Goal: Task Accomplishment & Management: Complete application form

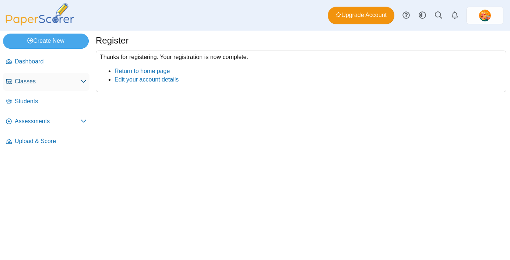
click at [84, 81] on icon at bounding box center [84, 81] width 6 height 6
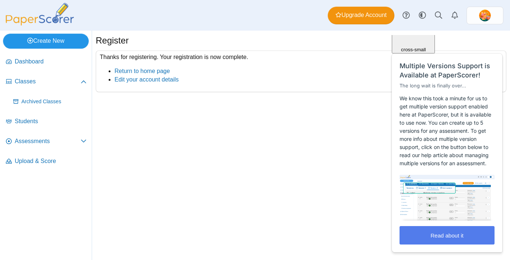
click at [61, 42] on link "Create New" at bounding box center [46, 40] width 86 height 15
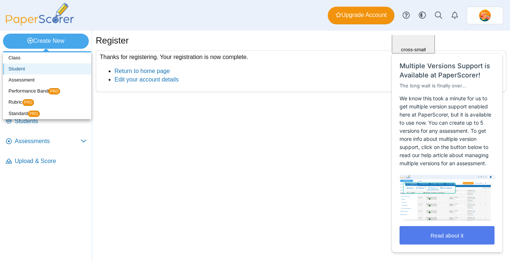
click at [38, 72] on link "Student" at bounding box center [47, 68] width 88 height 11
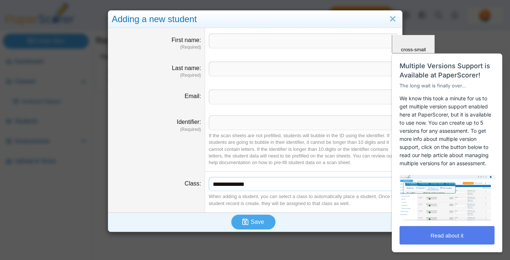
click at [234, 181] on select "**********" at bounding box center [304, 184] width 190 height 14
click at [349, 179] on select "**********" at bounding box center [304, 184] width 190 height 14
click at [329, 47] on input "First name" at bounding box center [304, 40] width 190 height 15
type input "********"
type input "*******"
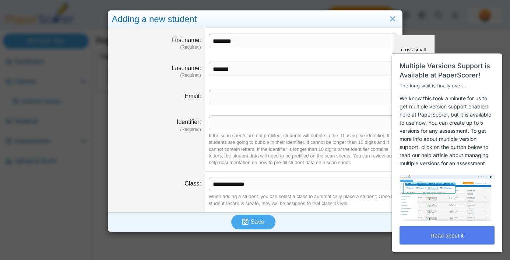
type input "**********"
click at [272, 175] on dd "**********" at bounding box center [303, 191] width 197 height 41
click at [269, 182] on select "**********" at bounding box center [304, 184] width 190 height 14
click at [322, 120] on input "Identifier" at bounding box center [304, 122] width 190 height 15
type input "*"
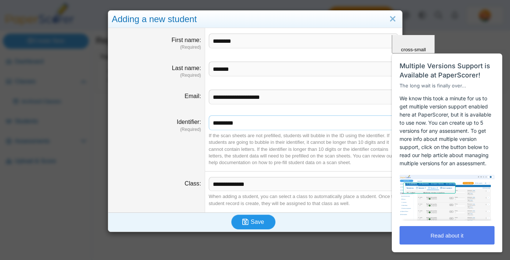
type input "*********"
click at [248, 229] on button "Save" at bounding box center [253, 221] width 44 height 15
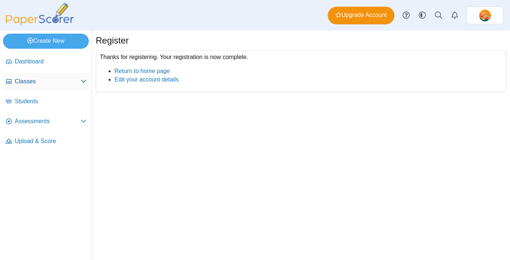
click at [83, 81] on use at bounding box center [83, 81] width 5 height 3
click at [31, 79] on span "Classes" at bounding box center [48, 81] width 66 height 8
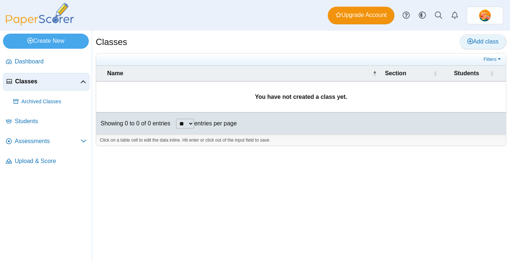
click at [492, 45] on link "Add class" at bounding box center [482, 41] width 47 height 15
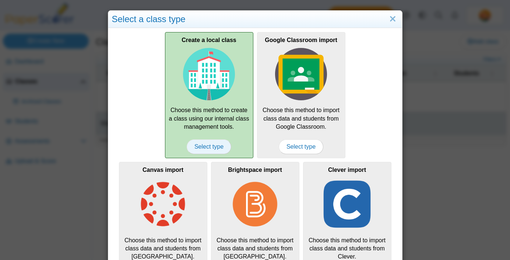
click at [208, 142] on span "Select type" at bounding box center [209, 146] width 45 height 15
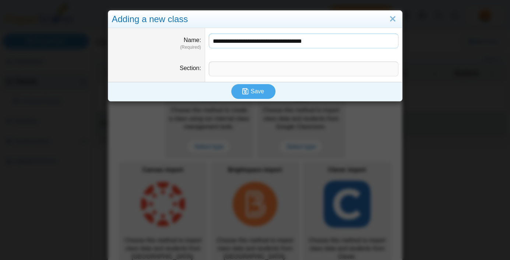
type input "**********"
click at [225, 70] on input "Section" at bounding box center [304, 68] width 190 height 15
type input "**********"
click at [251, 91] on span "Save" at bounding box center [257, 91] width 13 height 6
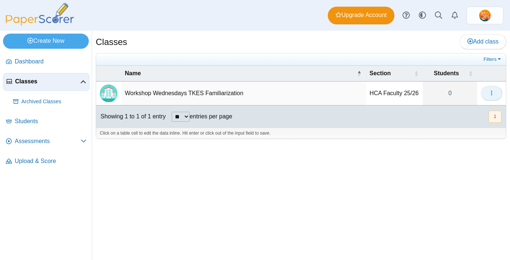
click at [488, 91] on icon "button" at bounding box center [491, 93] width 6 height 6
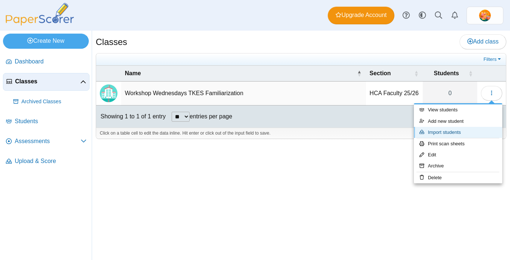
click at [459, 128] on link "Import students" at bounding box center [458, 132] width 88 height 11
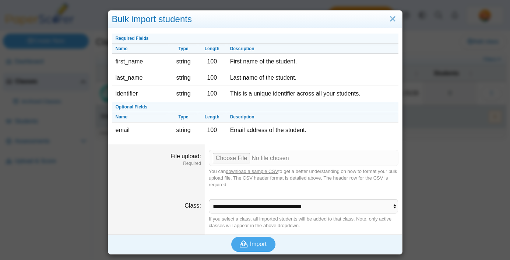
click at [254, 169] on link "download a sample CSV" at bounding box center [252, 171] width 52 height 6
click at [231, 159] on input "File upload" at bounding box center [304, 157] width 190 height 16
click at [235, 157] on input "File upload" at bounding box center [304, 157] width 190 height 16
type input "**********"
click at [258, 243] on span "Import" at bounding box center [258, 243] width 17 height 6
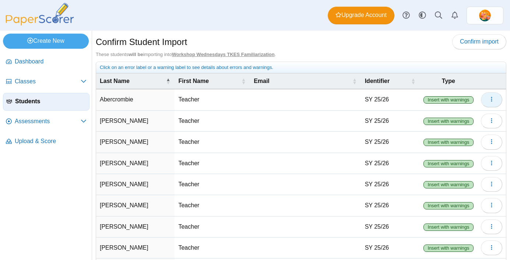
click at [491, 94] on button "button" at bounding box center [491, 99] width 21 height 15
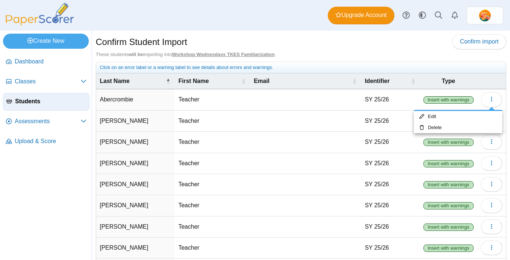
click at [477, 82] on th "Type" at bounding box center [448, 81] width 57 height 16
click at [460, 99] on span "Insert with warnings" at bounding box center [448, 99] width 50 height 7
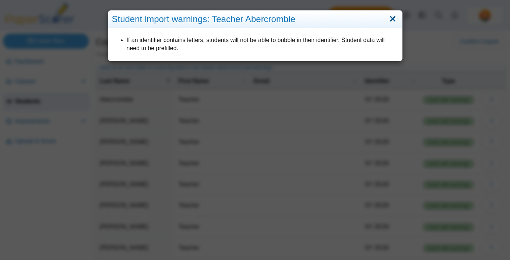
click at [392, 20] on link "Close" at bounding box center [392, 19] width 11 height 13
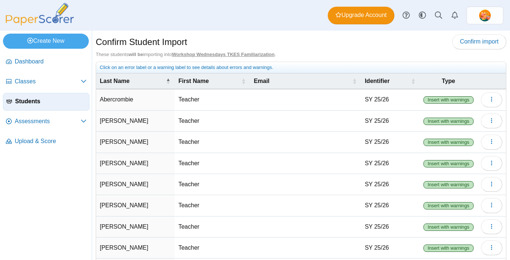
click at [445, 95] on td "Insert with warnings" at bounding box center [448, 99] width 57 height 21
click at [445, 99] on span "Insert with warnings" at bounding box center [448, 99] width 50 height 7
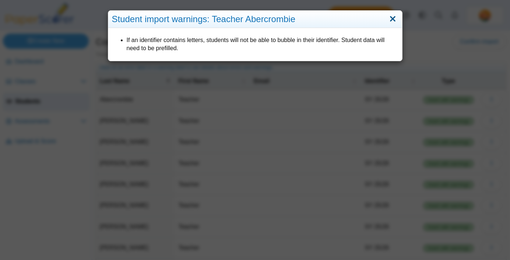
click at [392, 19] on link "Close" at bounding box center [392, 19] width 11 height 13
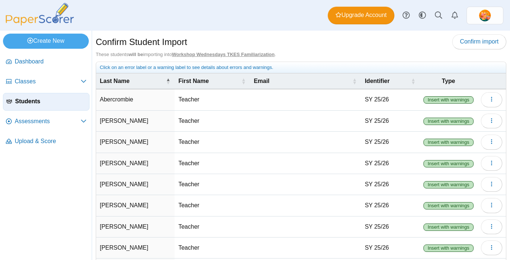
scroll to position [3, 0]
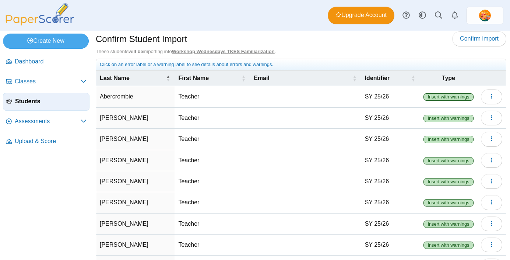
click at [315, 56] on div "Confirm Student Import Confirm import These students will be importing into Wor…" at bounding box center [301, 184] width 410 height 307
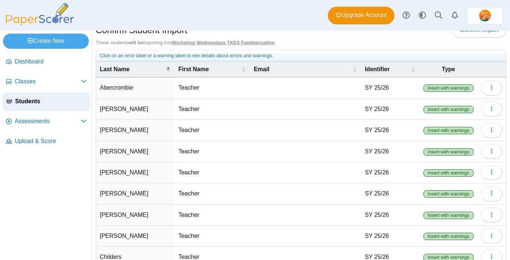
scroll to position [0, 0]
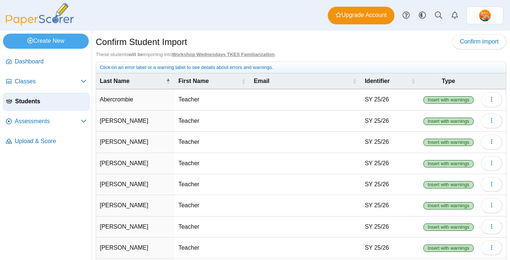
click at [187, 70] on div "Click on an error label or a warning label to see details about errors and warn…" at bounding box center [301, 67] width 402 height 7
click at [485, 98] on button "button" at bounding box center [491, 99] width 21 height 15
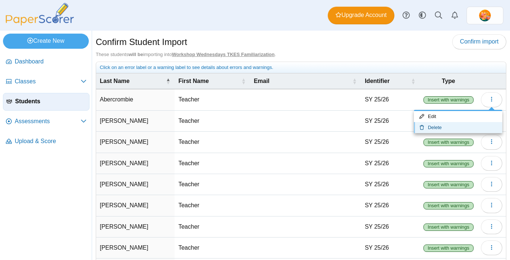
click at [435, 126] on link "Delete" at bounding box center [458, 127] width 88 height 11
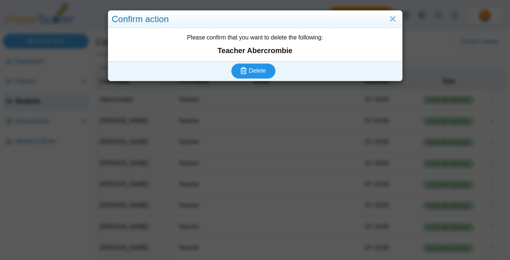
click at [264, 69] on span "Delete" at bounding box center [257, 70] width 17 height 6
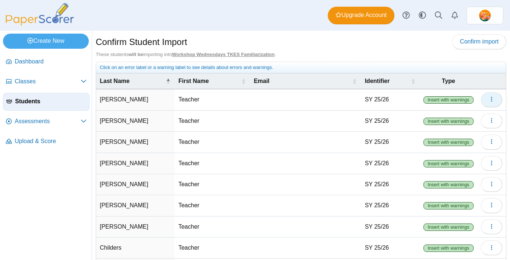
click at [491, 97] on use "button" at bounding box center [491, 99] width 1 height 5
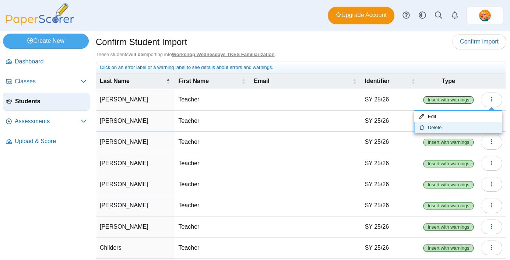
click at [452, 130] on link "Delete" at bounding box center [458, 127] width 88 height 11
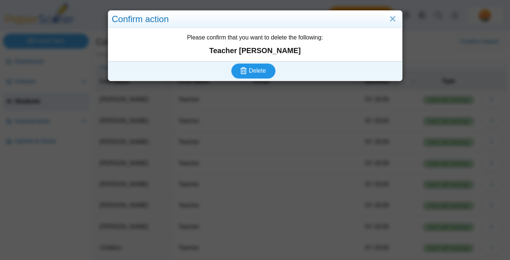
click at [252, 69] on span "Delete" at bounding box center [257, 70] width 17 height 6
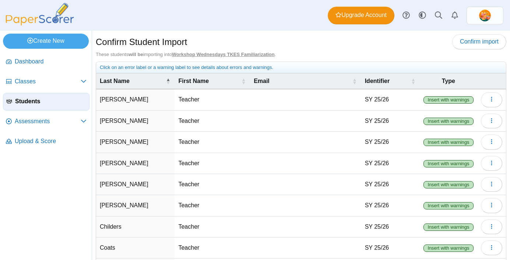
click at [398, 99] on td "SY 25/26" at bounding box center [390, 99] width 59 height 21
click at [448, 99] on span "Insert with warnings" at bounding box center [448, 99] width 50 height 7
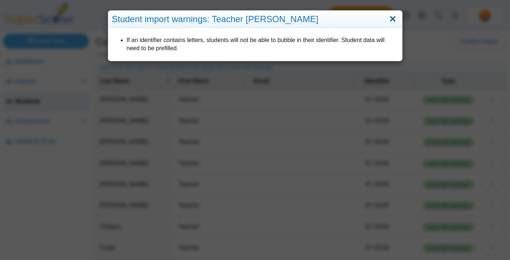
click at [394, 22] on link "Close" at bounding box center [392, 19] width 11 height 13
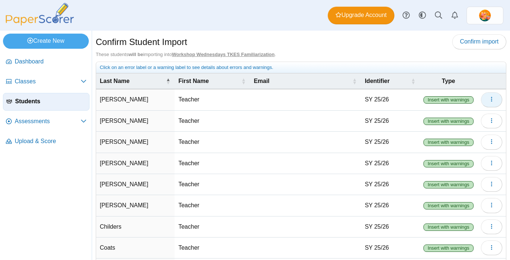
click at [493, 98] on icon "button" at bounding box center [491, 99] width 6 height 6
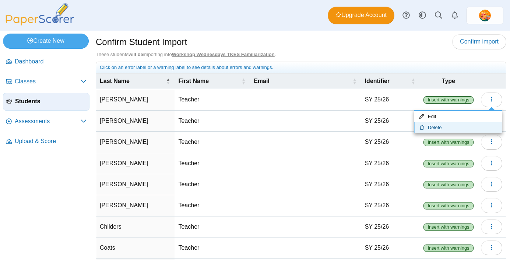
click at [457, 129] on link "Delete" at bounding box center [458, 127] width 88 height 11
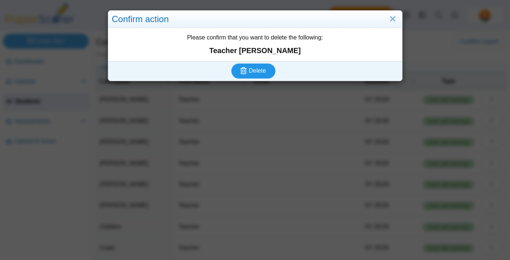
click at [262, 71] on span "Delete" at bounding box center [257, 70] width 17 height 6
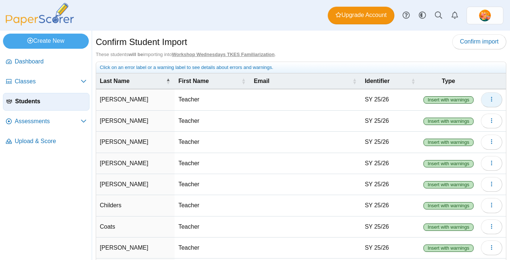
click at [495, 99] on button "button" at bounding box center [491, 99] width 21 height 15
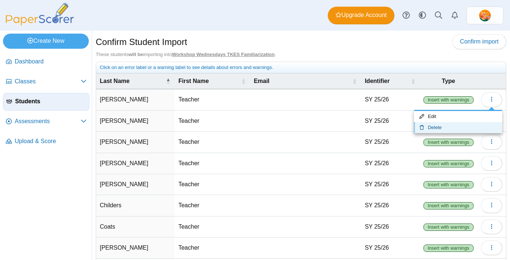
click at [442, 126] on link "Delete" at bounding box center [458, 127] width 88 height 11
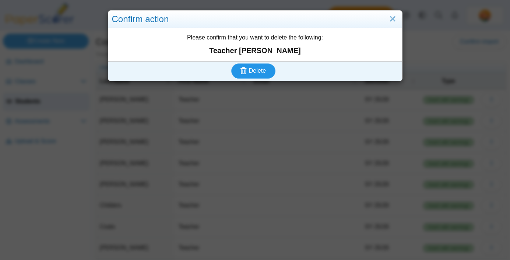
click at [248, 74] on icon "submit" at bounding box center [244, 71] width 8 height 8
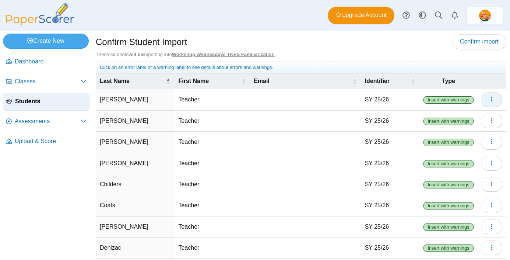
click at [490, 100] on icon "button" at bounding box center [491, 99] width 6 height 6
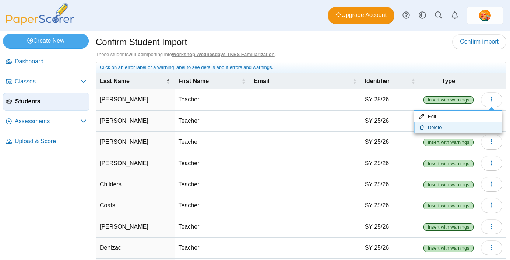
click at [442, 123] on link "Delete" at bounding box center [458, 127] width 88 height 11
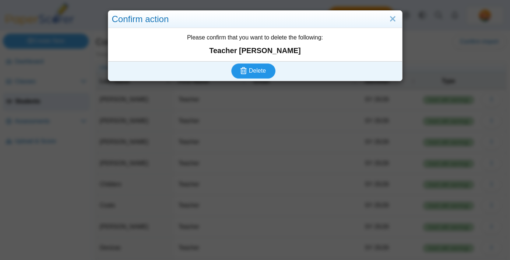
click at [264, 71] on span "Delete" at bounding box center [257, 70] width 17 height 6
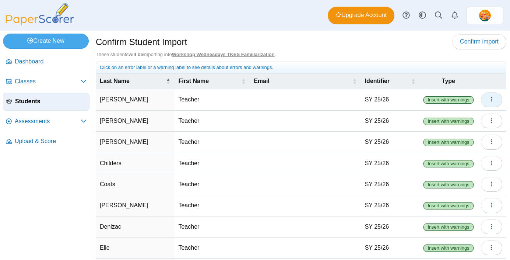
click at [490, 98] on icon "button" at bounding box center [491, 99] width 6 height 6
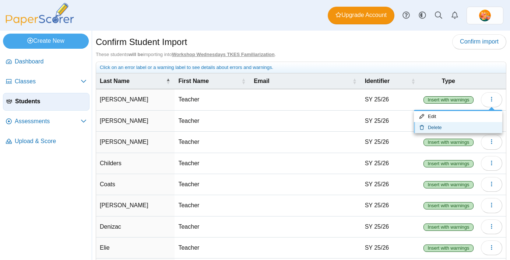
click at [435, 126] on link "Delete" at bounding box center [458, 127] width 88 height 11
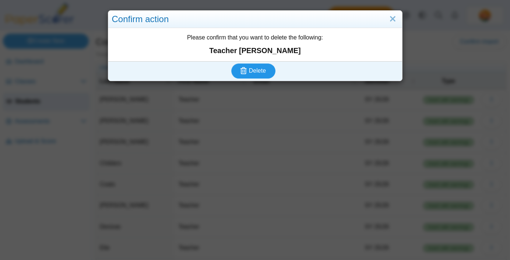
click at [231, 63] on button "Delete" at bounding box center [253, 70] width 44 height 15
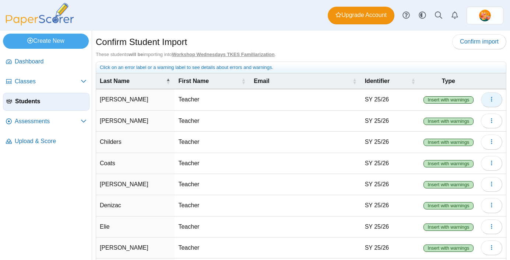
click at [488, 101] on button "button" at bounding box center [491, 99] width 21 height 15
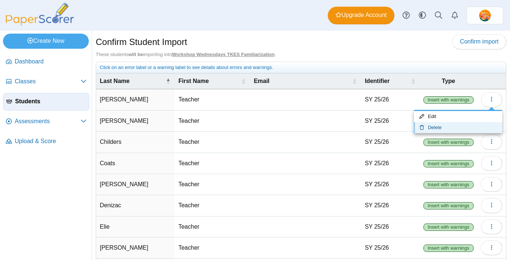
click at [446, 126] on link "Delete" at bounding box center [458, 127] width 88 height 11
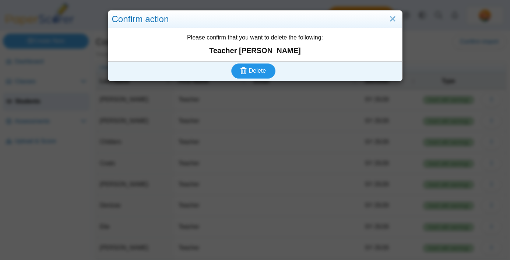
click at [231, 63] on button "Delete" at bounding box center [253, 70] width 44 height 15
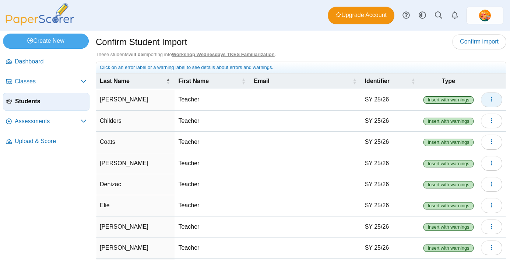
click at [492, 98] on icon "button" at bounding box center [491, 99] width 6 height 6
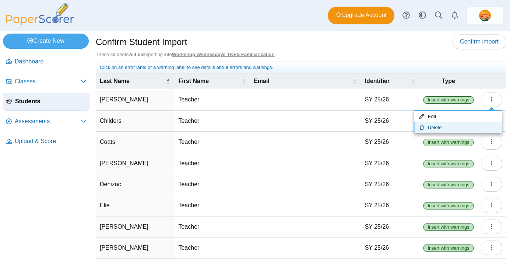
click at [476, 126] on link "Delete" at bounding box center [458, 127] width 88 height 11
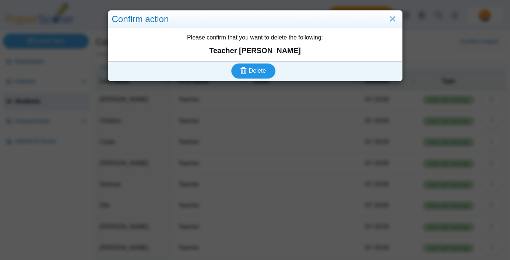
click at [260, 75] on button "Delete" at bounding box center [253, 70] width 44 height 15
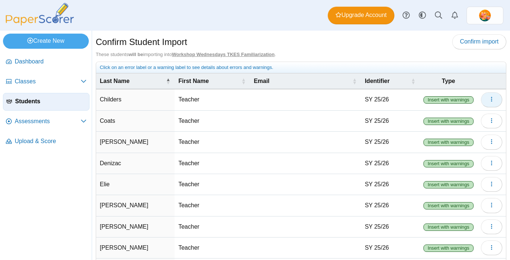
click at [491, 101] on use "button" at bounding box center [491, 99] width 1 height 5
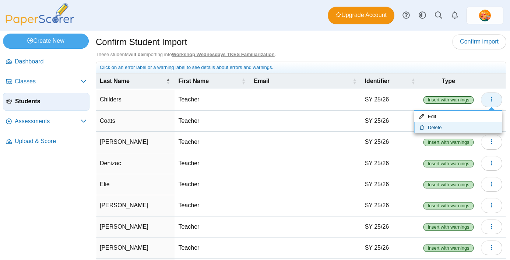
click at [414, 122] on link "Delete" at bounding box center [458, 127] width 88 height 11
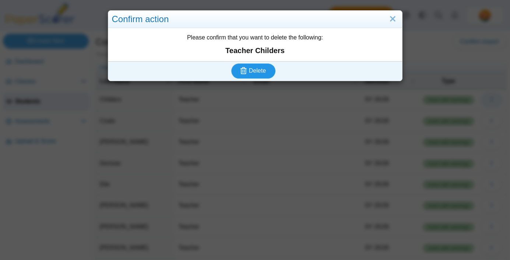
click at [231, 63] on button "Delete" at bounding box center [253, 70] width 44 height 15
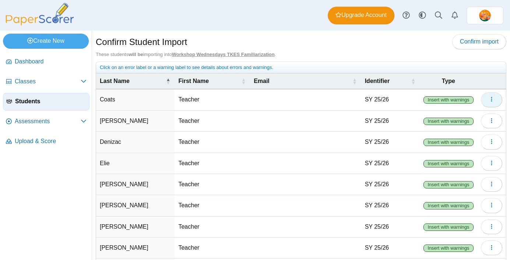
click at [489, 101] on icon "button" at bounding box center [491, 99] width 6 height 6
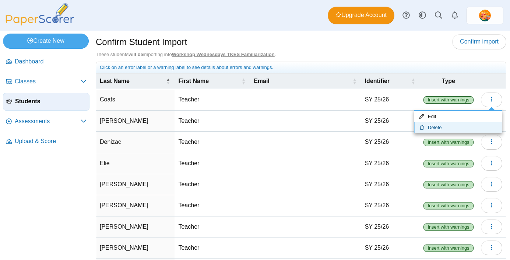
click at [447, 131] on link "Delete" at bounding box center [458, 127] width 88 height 11
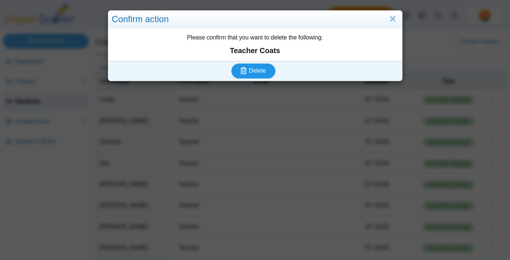
click at [231, 63] on button "Delete" at bounding box center [253, 70] width 44 height 15
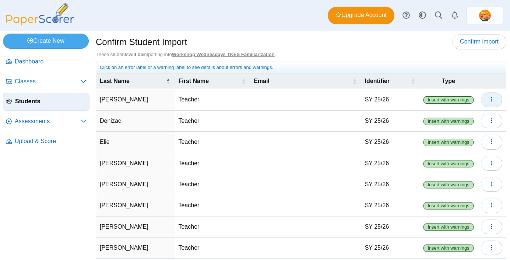
click at [490, 99] on icon "button" at bounding box center [491, 99] width 6 height 6
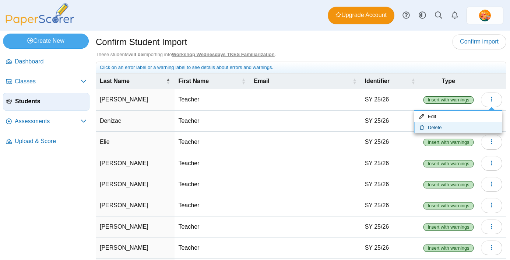
click at [452, 128] on link "Delete" at bounding box center [458, 127] width 88 height 11
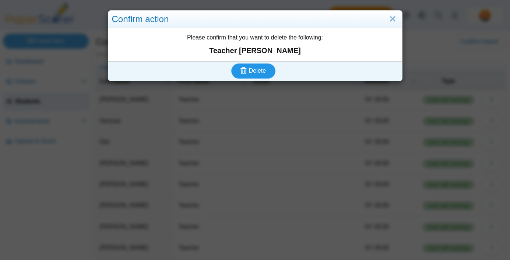
click at [231, 63] on button "Delete" at bounding box center [253, 70] width 44 height 15
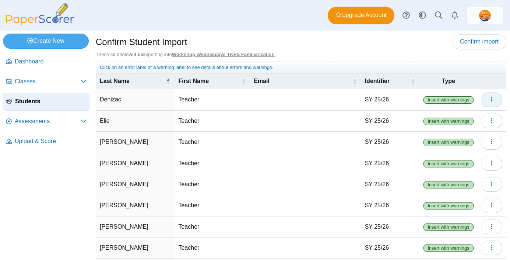
click at [491, 99] on icon "button" at bounding box center [491, 99] width 6 height 6
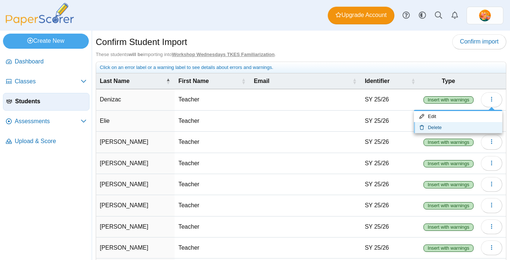
click at [462, 127] on link "Delete" at bounding box center [458, 127] width 88 height 11
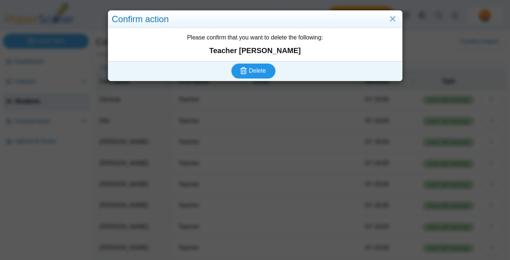
click at [231, 63] on button "Delete" at bounding box center [253, 70] width 44 height 15
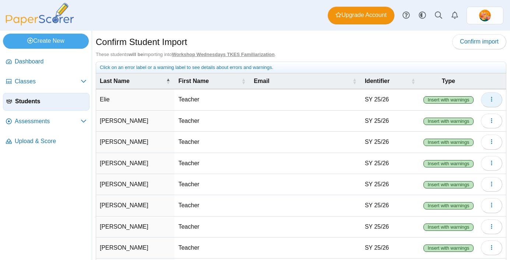
click at [491, 102] on icon "button" at bounding box center [491, 99] width 6 height 6
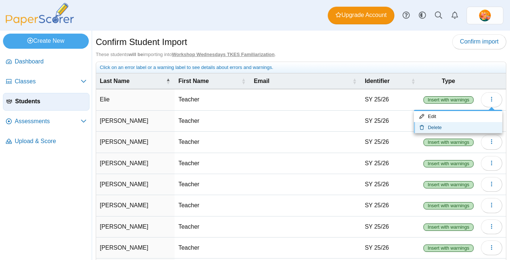
click at [460, 127] on link "Delete" at bounding box center [458, 127] width 88 height 11
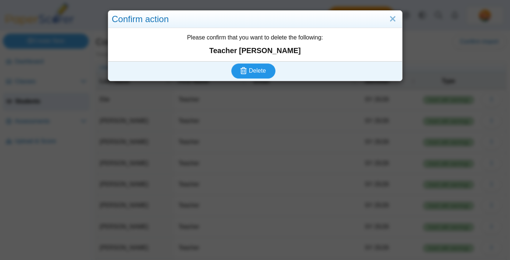
click at [231, 63] on button "Delete" at bounding box center [253, 70] width 44 height 15
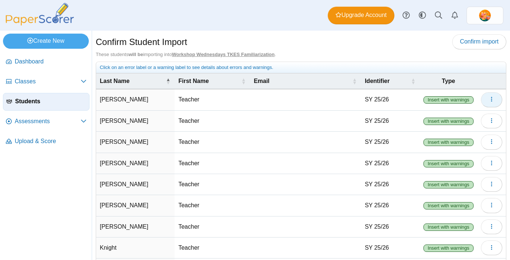
click at [489, 99] on icon "button" at bounding box center [491, 99] width 6 height 6
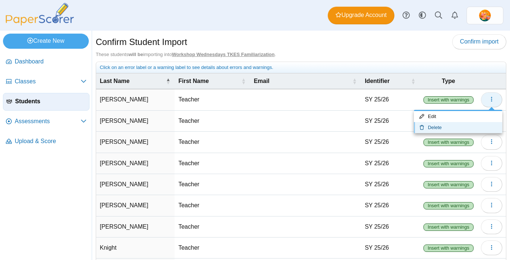
click at [414, 122] on link "Delete" at bounding box center [458, 127] width 88 height 11
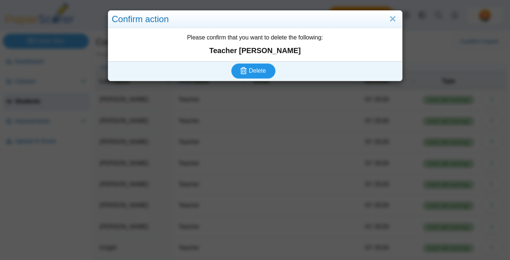
click at [231, 63] on button "Delete" at bounding box center [253, 70] width 44 height 15
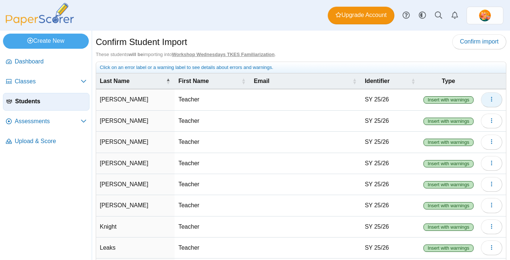
click at [491, 98] on icon "button" at bounding box center [491, 99] width 6 height 6
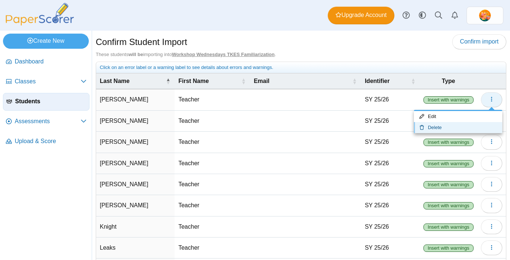
click at [414, 122] on link "Delete" at bounding box center [458, 127] width 88 height 11
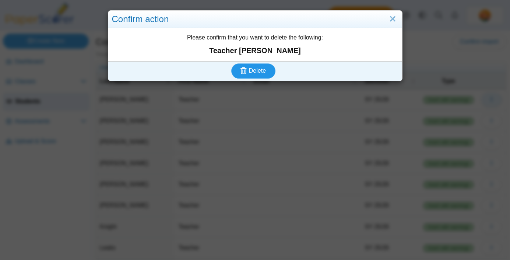
click at [231, 63] on button "Delete" at bounding box center [253, 70] width 44 height 15
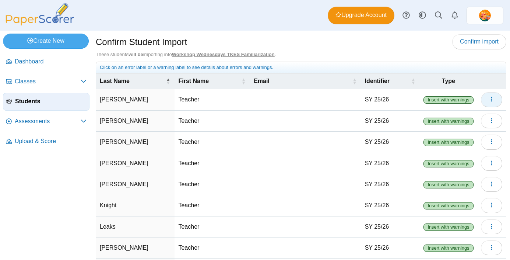
click at [490, 103] on button "button" at bounding box center [491, 99] width 21 height 15
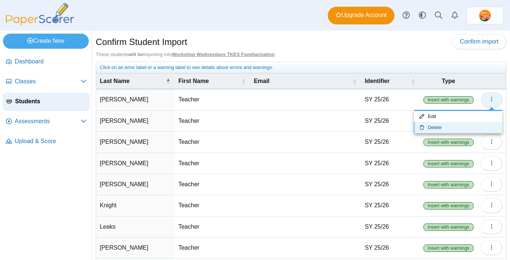
click at [414, 122] on link "Delete" at bounding box center [458, 127] width 88 height 11
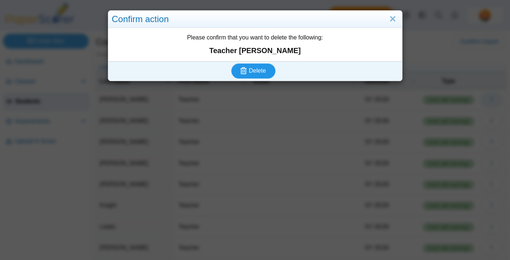
click at [231, 63] on button "Delete" at bounding box center [253, 70] width 44 height 15
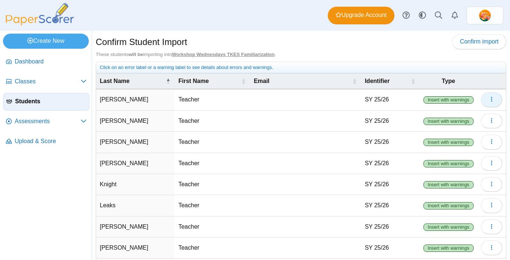
click at [494, 103] on button "button" at bounding box center [491, 99] width 21 height 15
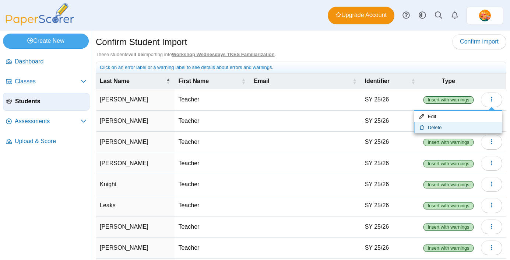
click at [475, 124] on link "Delete" at bounding box center [458, 127] width 88 height 11
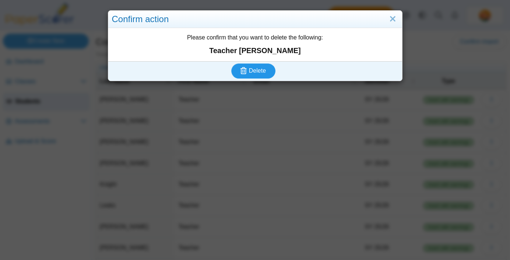
click at [231, 63] on button "Delete" at bounding box center [253, 70] width 44 height 15
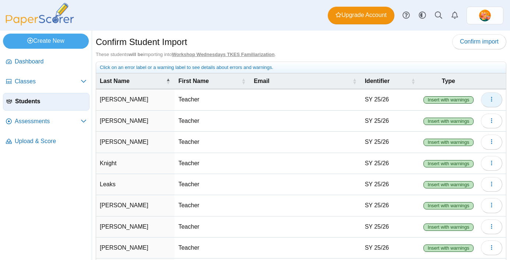
click at [488, 101] on button "button" at bounding box center [491, 99] width 21 height 15
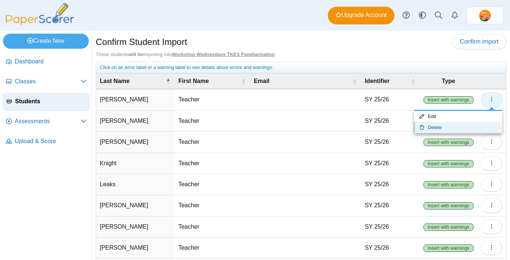
click at [414, 122] on link "Delete" at bounding box center [458, 127] width 88 height 11
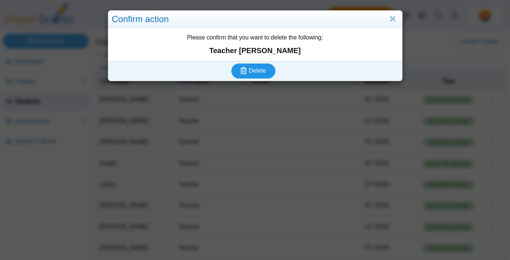
click at [231, 63] on button "Delete" at bounding box center [253, 70] width 44 height 15
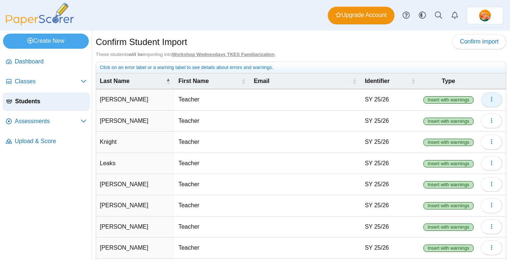
click at [487, 97] on button "button" at bounding box center [491, 99] width 21 height 15
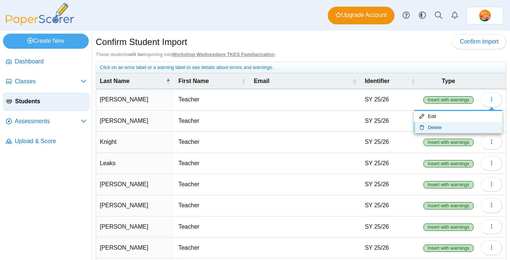
click at [465, 122] on link "Delete" at bounding box center [458, 127] width 88 height 11
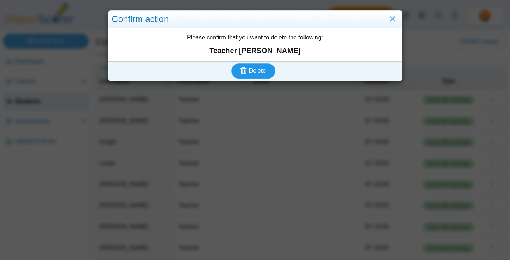
click at [231, 63] on button "Delete" at bounding box center [253, 70] width 44 height 15
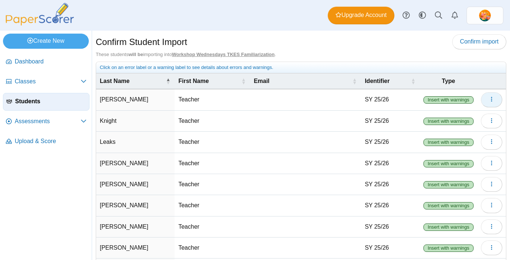
click at [493, 99] on icon "button" at bounding box center [491, 99] width 6 height 6
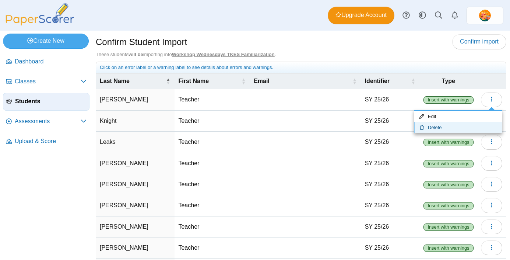
click at [472, 128] on link "Delete" at bounding box center [458, 127] width 88 height 11
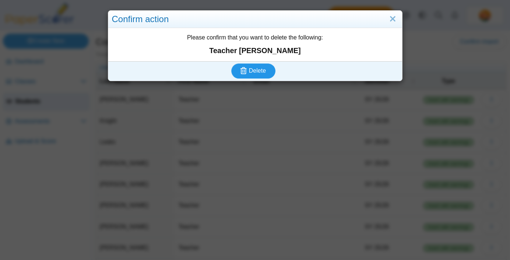
click at [231, 63] on button "Delete" at bounding box center [253, 70] width 44 height 15
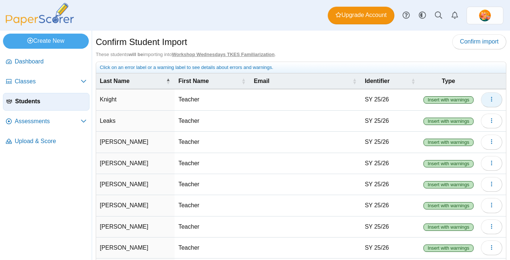
click at [489, 104] on button "button" at bounding box center [491, 99] width 21 height 15
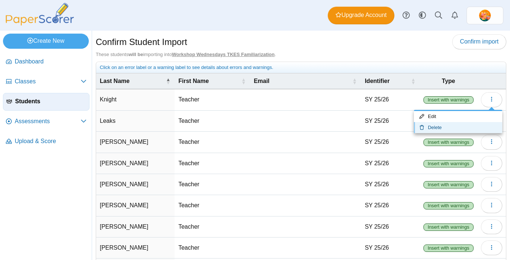
click at [473, 126] on link "Delete" at bounding box center [458, 127] width 88 height 11
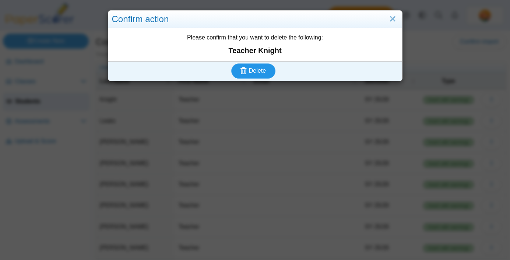
click at [231, 63] on button "Delete" at bounding box center [253, 70] width 44 height 15
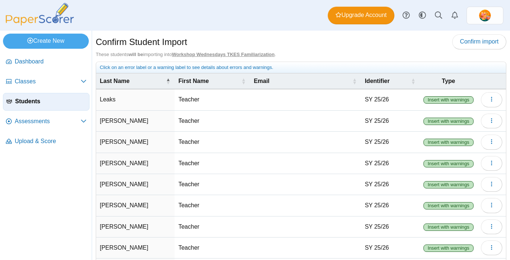
click at [483, 106] on td "Loading…" at bounding box center [491, 99] width 29 height 21
click at [492, 100] on icon "button" at bounding box center [491, 99] width 6 height 6
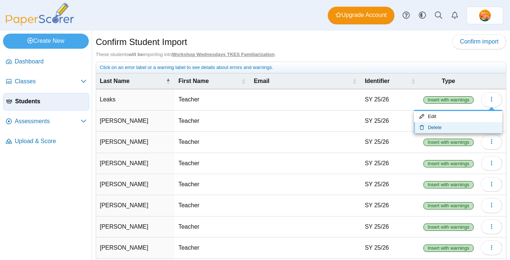
click at [471, 126] on link "Delete" at bounding box center [458, 127] width 88 height 11
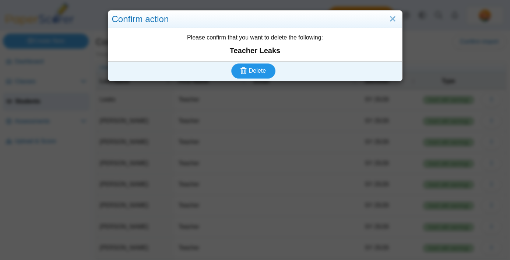
click at [231, 63] on button "Delete" at bounding box center [253, 70] width 44 height 15
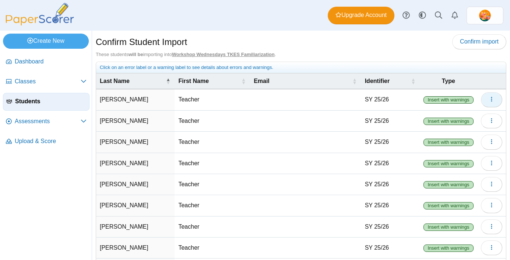
click at [493, 99] on icon "button" at bounding box center [491, 99] width 6 height 6
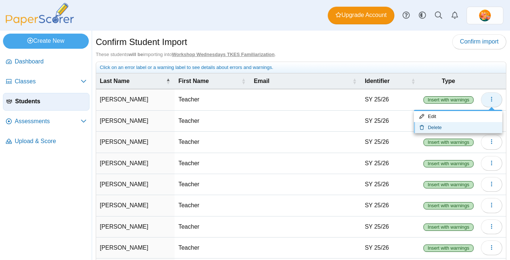
click at [414, 122] on link "Delete" at bounding box center [458, 127] width 88 height 11
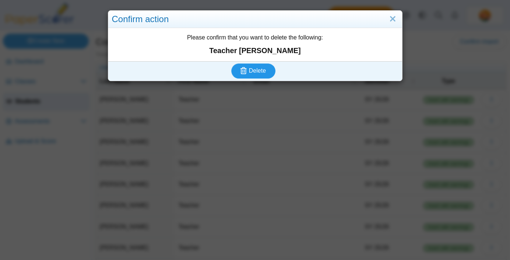
click at [231, 63] on button "Delete" at bounding box center [253, 70] width 44 height 15
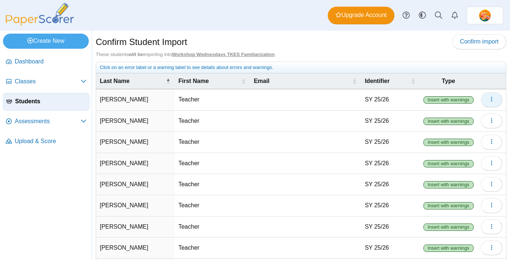
click at [490, 98] on icon "button" at bounding box center [491, 99] width 6 height 6
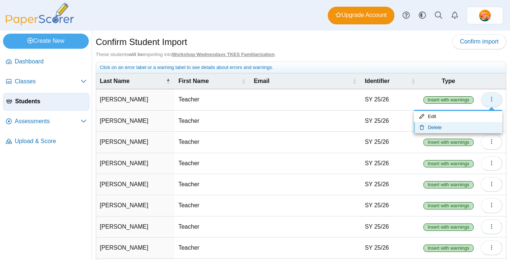
click at [414, 122] on link "Delete" at bounding box center [458, 127] width 88 height 11
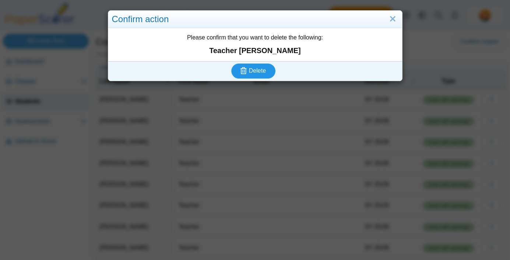
click at [231, 63] on button "Delete" at bounding box center [253, 70] width 44 height 15
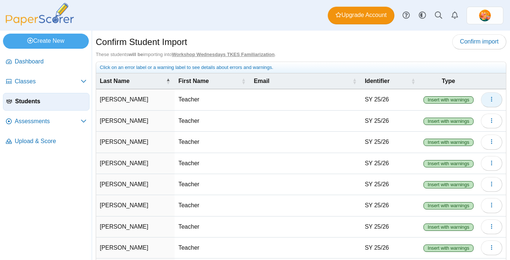
click at [491, 102] on span "button" at bounding box center [491, 99] width 6 height 6
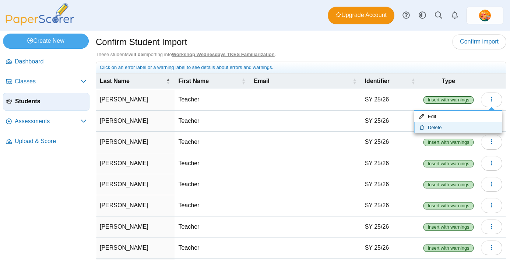
click at [470, 126] on link "Delete" at bounding box center [458, 127] width 88 height 11
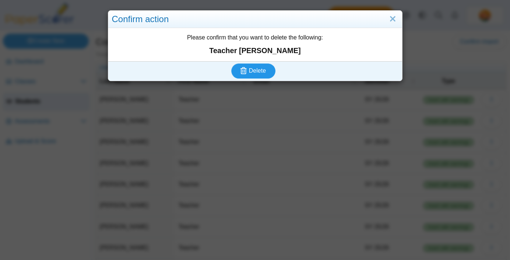
click at [231, 63] on button "Delete" at bounding box center [253, 70] width 44 height 15
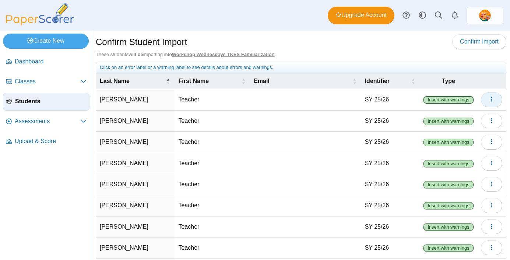
click at [490, 99] on icon "button" at bounding box center [491, 99] width 6 height 6
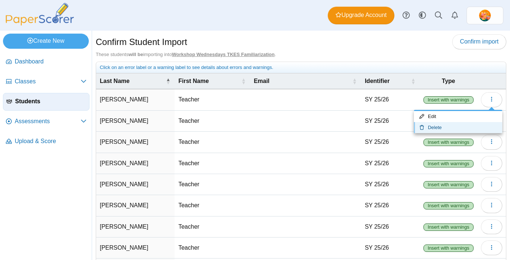
click at [459, 126] on link "Delete" at bounding box center [458, 127] width 88 height 11
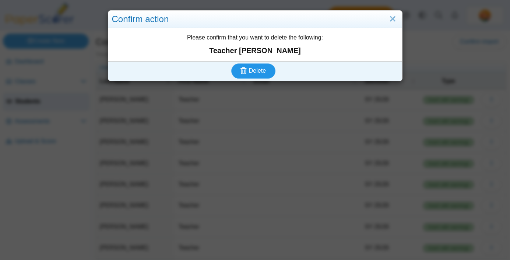
click at [271, 71] on button "Delete" at bounding box center [253, 70] width 44 height 15
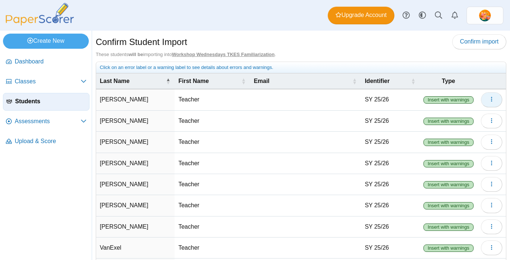
click at [493, 98] on icon "button" at bounding box center [491, 99] width 6 height 6
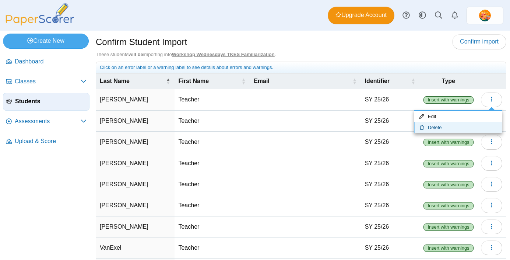
click at [464, 127] on link "Delete" at bounding box center [458, 127] width 88 height 11
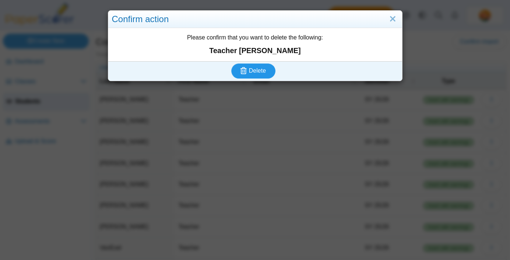
click at [231, 63] on button "Delete" at bounding box center [253, 70] width 44 height 15
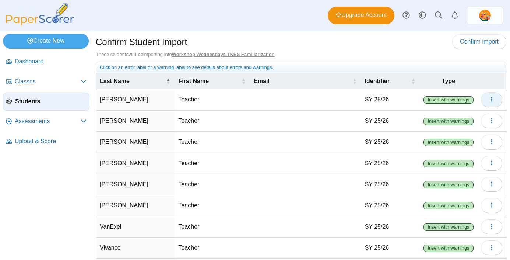
click at [494, 98] on icon "button" at bounding box center [491, 99] width 6 height 6
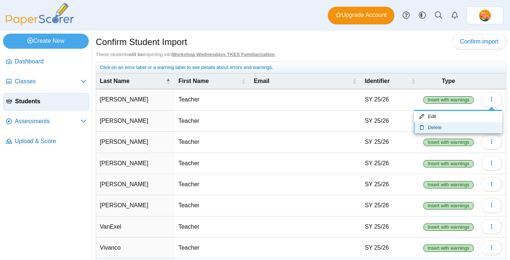
click at [464, 127] on link "Delete" at bounding box center [458, 127] width 88 height 11
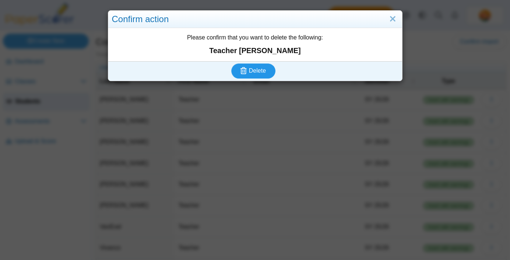
click at [259, 68] on span "Delete" at bounding box center [257, 70] width 17 height 6
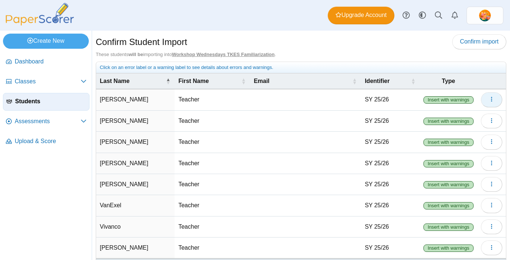
click at [493, 100] on icon "button" at bounding box center [491, 99] width 6 height 6
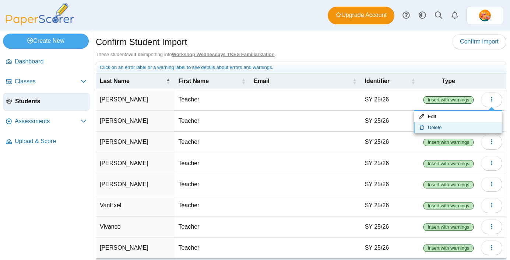
click at [453, 130] on link "Delete" at bounding box center [458, 127] width 88 height 11
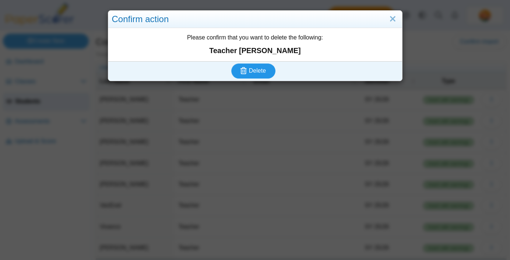
click at [253, 72] on span "Delete" at bounding box center [257, 70] width 17 height 6
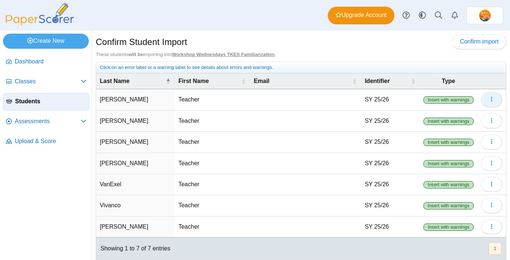
click at [492, 98] on icon "button" at bounding box center [491, 99] width 6 height 6
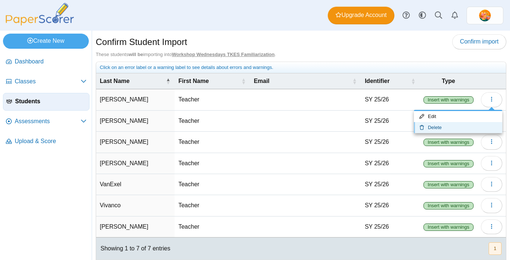
click at [434, 130] on link "Delete" at bounding box center [458, 127] width 88 height 11
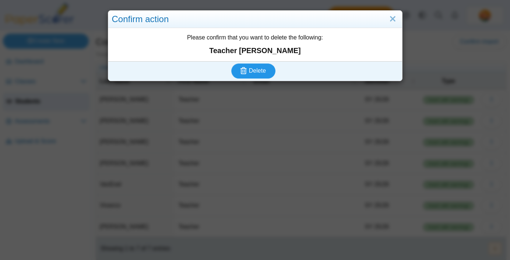
click at [253, 68] on span "Delete" at bounding box center [257, 70] width 17 height 6
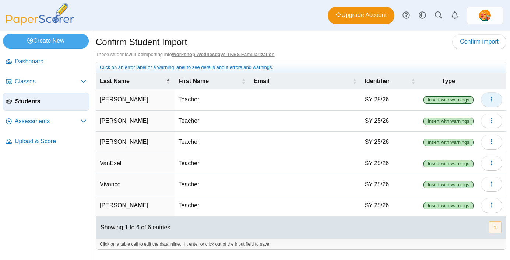
click at [490, 100] on icon "button" at bounding box center [491, 99] width 6 height 6
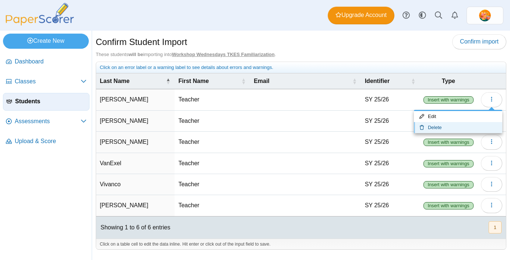
click at [448, 128] on link "Delete" at bounding box center [458, 127] width 88 height 11
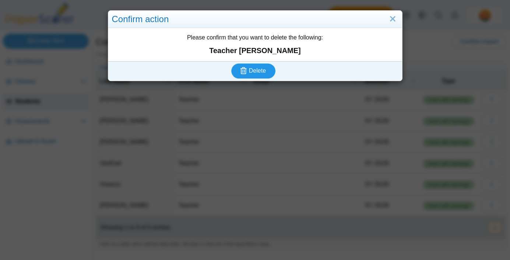
click at [261, 73] on span "Delete" at bounding box center [257, 70] width 17 height 6
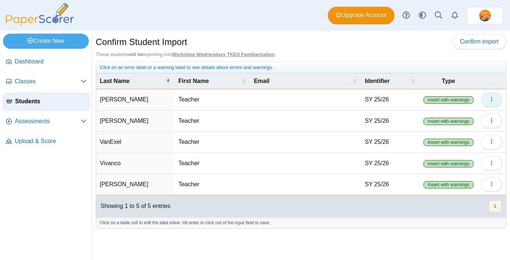
click at [491, 100] on use "button" at bounding box center [491, 99] width 1 height 5
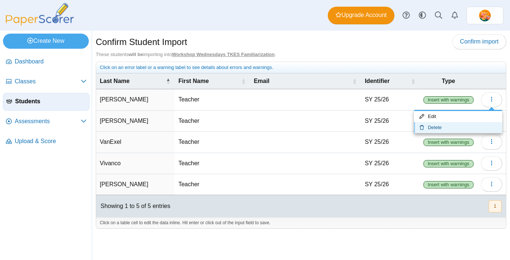
click at [455, 125] on link "Delete" at bounding box center [458, 127] width 88 height 11
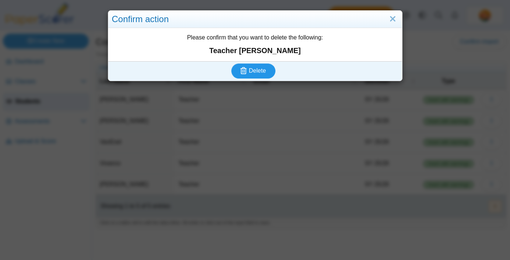
click at [231, 63] on button "Delete" at bounding box center [253, 70] width 44 height 15
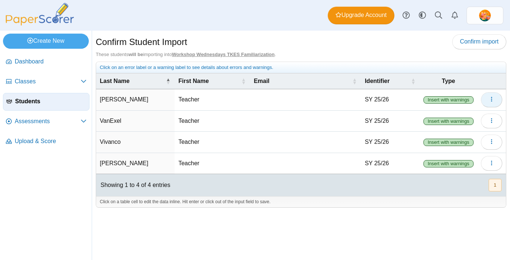
click at [493, 100] on icon "button" at bounding box center [491, 99] width 6 height 6
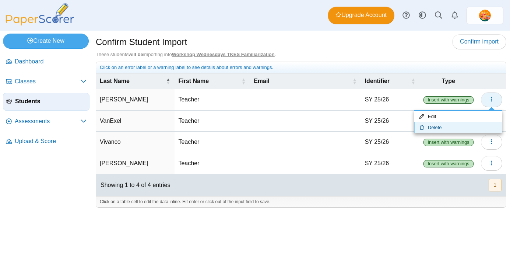
click at [414, 122] on link "Delete" at bounding box center [458, 127] width 88 height 11
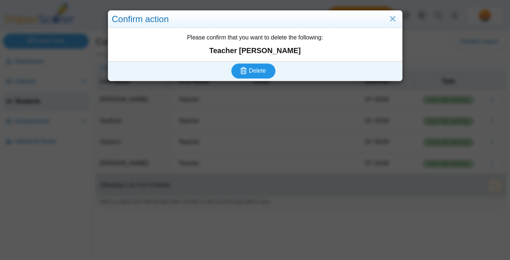
click at [231, 63] on button "Delete" at bounding box center [253, 70] width 44 height 15
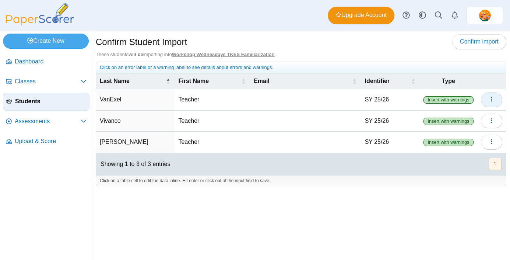
click at [491, 99] on use "button" at bounding box center [491, 99] width 1 height 5
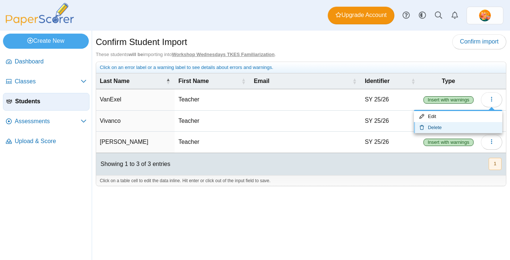
click at [458, 127] on link "Delete" at bounding box center [458, 127] width 88 height 11
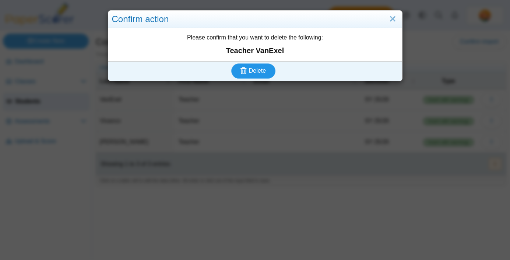
click at [231, 63] on button "Delete" at bounding box center [253, 70] width 44 height 15
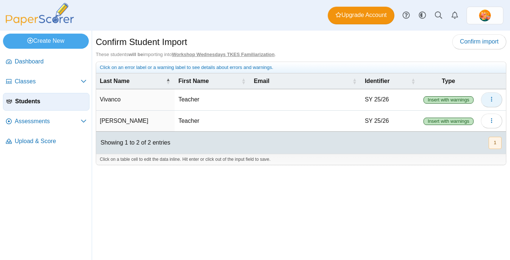
click at [493, 100] on icon "button" at bounding box center [491, 99] width 6 height 6
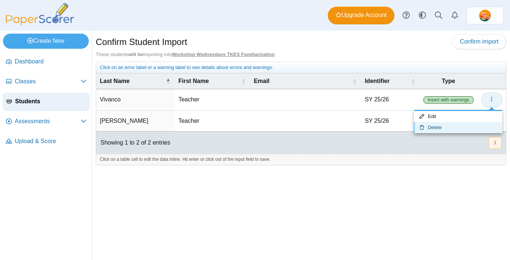
click at [414, 122] on link "Delete" at bounding box center [458, 127] width 88 height 11
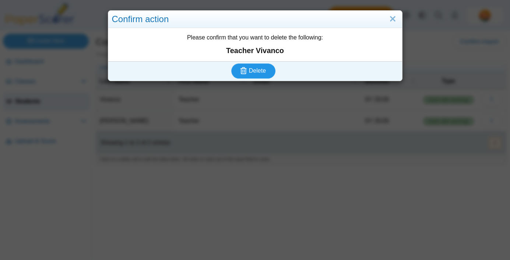
click at [231, 63] on button "Delete" at bounding box center [253, 70] width 44 height 15
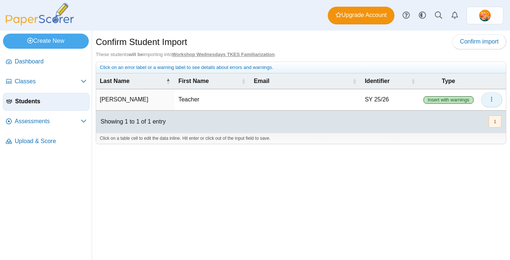
click at [490, 99] on icon "button" at bounding box center [491, 99] width 6 height 6
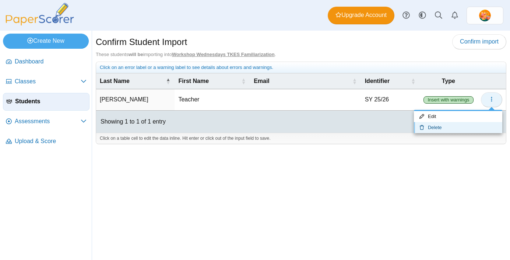
click at [414, 122] on link "Delete" at bounding box center [458, 127] width 88 height 11
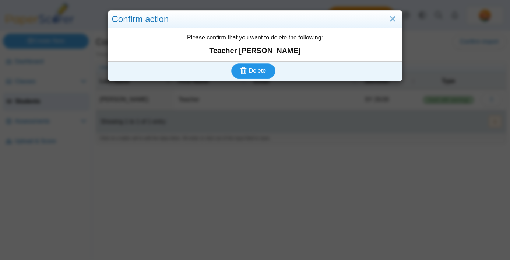
click at [259, 70] on span "Delete" at bounding box center [257, 70] width 17 height 6
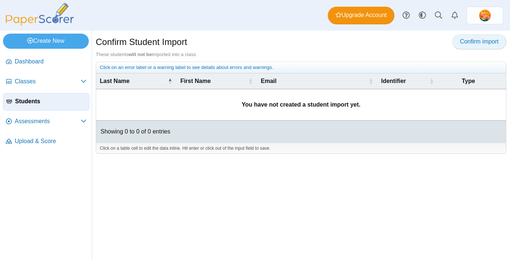
click at [483, 43] on span "Confirm import" at bounding box center [479, 41] width 39 height 6
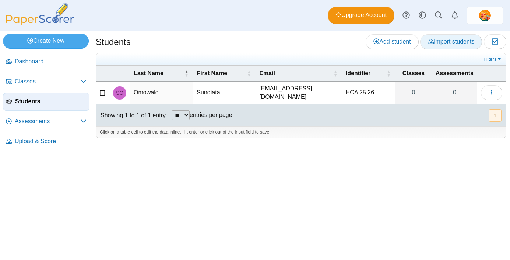
click at [452, 42] on span "Import students" at bounding box center [451, 41] width 46 height 6
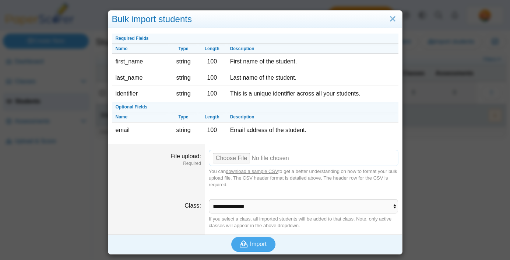
click at [236, 155] on input "File upload" at bounding box center [304, 157] width 190 height 16
click at [238, 158] on input "File upload" at bounding box center [304, 157] width 190 height 16
click at [233, 159] on input "File upload" at bounding box center [304, 157] width 190 height 16
type input "**********"
click at [300, 207] on select "**********" at bounding box center [304, 206] width 190 height 14
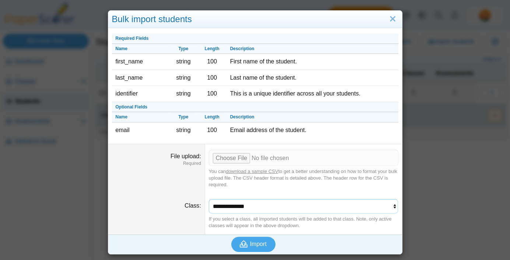
select select "**********"
click at [258, 242] on span "Import" at bounding box center [258, 243] width 17 height 6
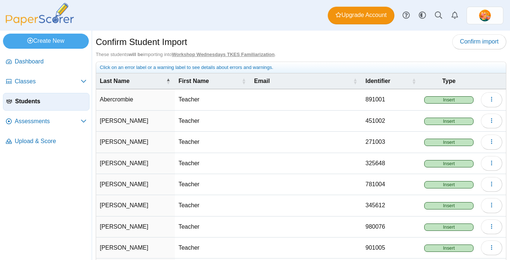
click at [454, 100] on span "Insert" at bounding box center [448, 99] width 49 height 7
click at [491, 99] on use "button" at bounding box center [491, 99] width 1 height 5
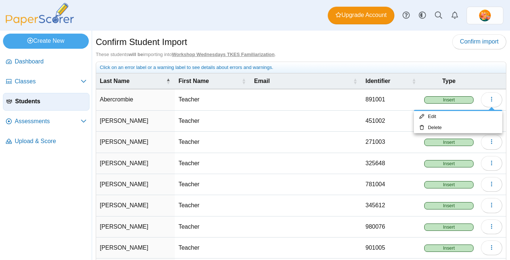
click at [474, 76] on th "Type" at bounding box center [448, 81] width 57 height 16
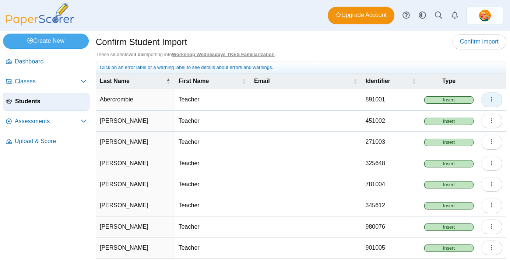
click at [488, 95] on button "button" at bounding box center [491, 99] width 21 height 15
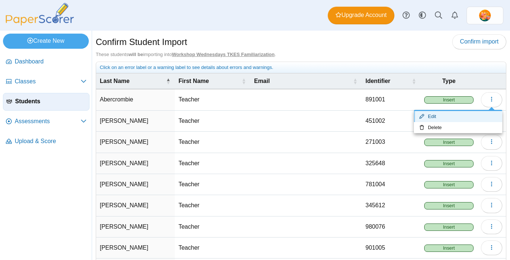
click at [450, 115] on link "Edit" at bounding box center [458, 116] width 88 height 11
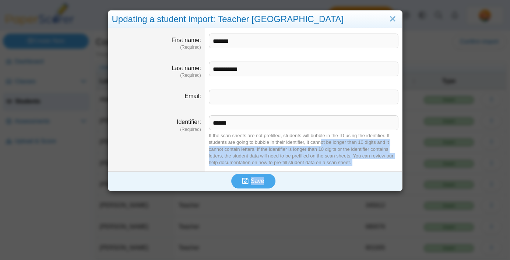
drag, startPoint x: 321, startPoint y: 142, endPoint x: 312, endPoint y: 180, distance: 39.0
click at [312, 180] on div "**********" at bounding box center [255, 109] width 294 height 163
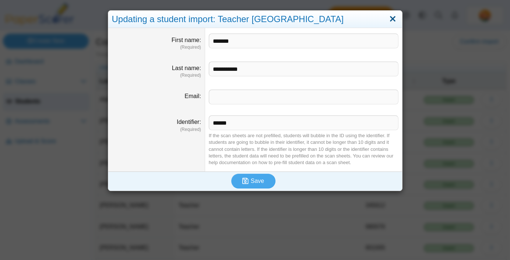
click at [394, 17] on link "Close" at bounding box center [392, 19] width 11 height 13
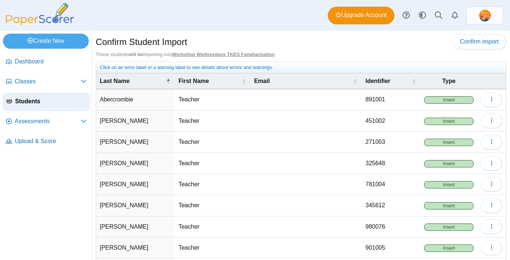
click at [350, 54] on div "These students will be importing into Workshop Wednesdays TKES Familiarization ." at bounding box center [301, 54] width 410 height 7
click at [43, 139] on span "Upload & Score" at bounding box center [51, 141] width 72 height 8
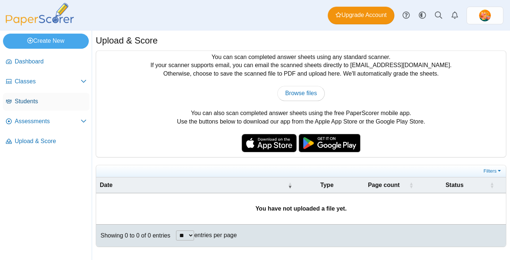
click at [42, 101] on span "Students" at bounding box center [51, 101] width 72 height 8
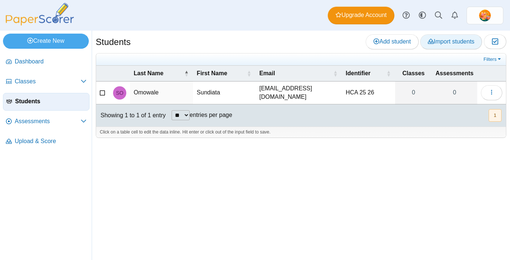
click at [460, 42] on span "Import students" at bounding box center [451, 41] width 46 height 6
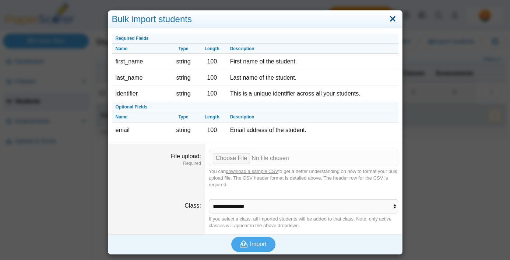
click at [390, 16] on link "Close" at bounding box center [392, 19] width 11 height 13
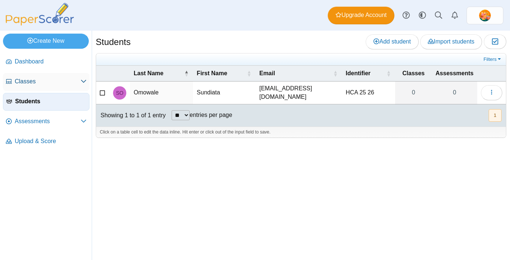
click at [31, 77] on span "Classes" at bounding box center [48, 81] width 66 height 8
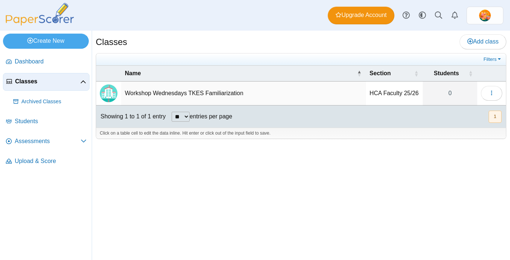
click at [165, 94] on td "Workshop Wednesdays TKES Familiarization" at bounding box center [243, 93] width 245 height 24
click at [356, 123] on div "Showing 1 to 1 of 1 entry ** ** ** *** entries per page « Prev 1 Next »" at bounding box center [301, 116] width 410 height 22
click at [490, 93] on icon "button" at bounding box center [491, 93] width 6 height 6
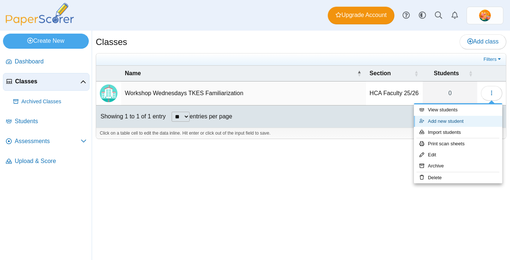
click at [453, 123] on link "Add new student" at bounding box center [458, 121] width 88 height 11
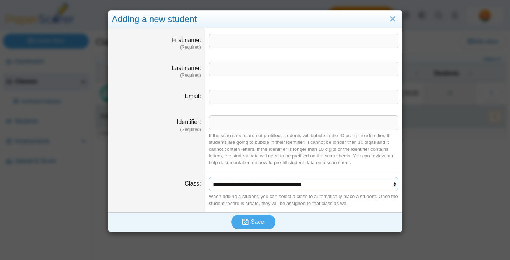
click at [387, 182] on select "**********" at bounding box center [304, 184] width 190 height 14
select select
click at [392, 14] on link "Close" at bounding box center [392, 19] width 11 height 13
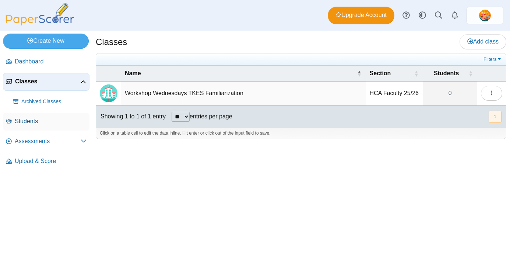
click at [21, 127] on link "Students" at bounding box center [46, 122] width 87 height 18
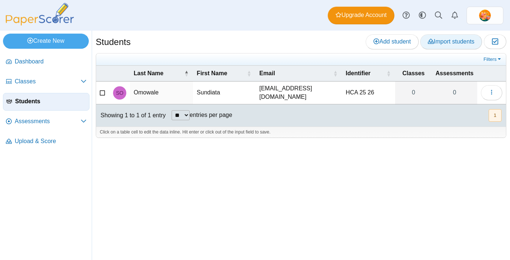
click at [452, 41] on span "Import students" at bounding box center [451, 41] width 46 height 6
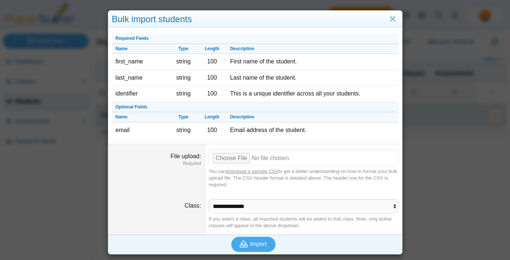
click at [240, 161] on input "File upload" at bounding box center [304, 157] width 190 height 16
type input "**********"
click at [256, 244] on span "Import" at bounding box center [258, 243] width 17 height 6
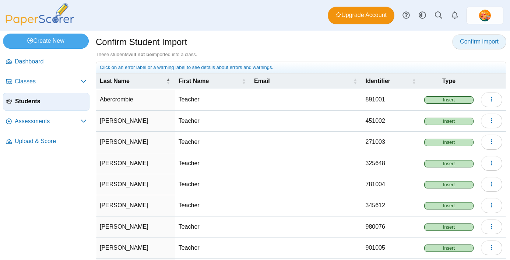
click at [486, 43] on span "Confirm import" at bounding box center [479, 41] width 39 height 6
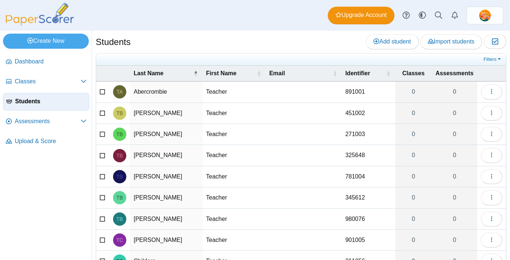
click at [322, 32] on div "Students Add student Import students Moderation 0" at bounding box center [301, 145] width 418 height 229
click at [40, 63] on span "Dashboard" at bounding box center [51, 61] width 72 height 8
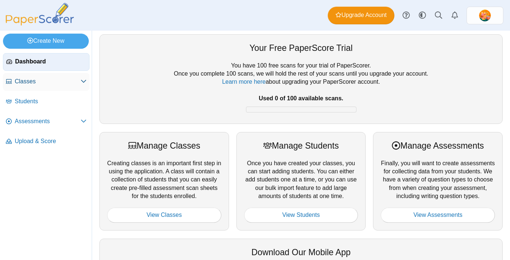
click at [30, 83] on span "Classes" at bounding box center [48, 81] width 66 height 8
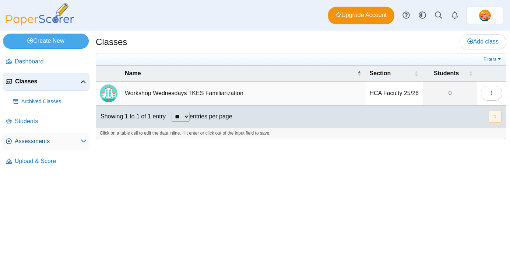
click at [21, 140] on span "Assessments" at bounding box center [48, 141] width 66 height 8
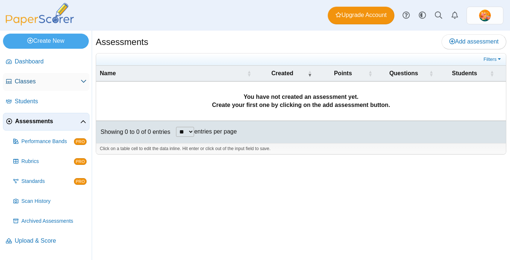
click at [38, 88] on link "Classes" at bounding box center [46, 82] width 87 height 18
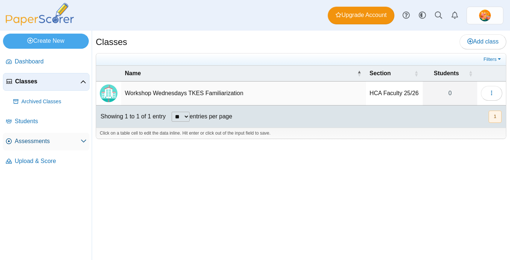
click at [23, 142] on span "Assessments" at bounding box center [48, 141] width 66 height 8
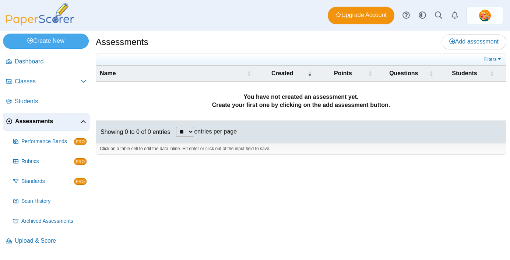
click at [82, 123] on icon at bounding box center [83, 122] width 6 height 6
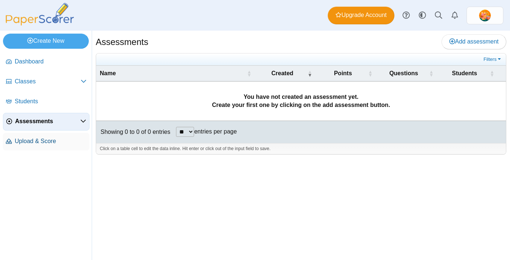
click at [52, 144] on span "Upload & Score" at bounding box center [51, 141] width 72 height 8
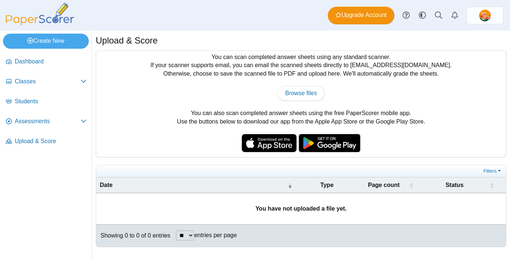
click at [173, 127] on div "You can scan completed answer sheets using any standard scanner. If your scanne…" at bounding box center [301, 104] width 410 height 106
click at [294, 96] on span "Browse files" at bounding box center [301, 93] width 32 height 6
drag, startPoint x: 347, startPoint y: 113, endPoint x: 418, endPoint y: 111, distance: 71.1
click at [418, 111] on div "You can scan completed answer sheets using any standard scanner. If your scanne…" at bounding box center [301, 104] width 410 height 106
copy div "PaperScorer mobile app."
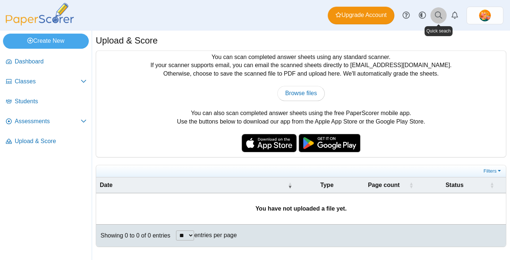
click at [441, 16] on icon at bounding box center [438, 14] width 7 height 7
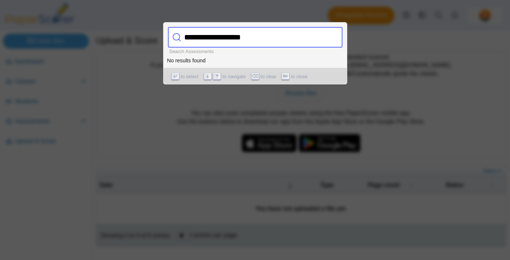
type input "**********"
click at [317, 35] on div "**********" at bounding box center [255, 37] width 174 height 21
drag, startPoint x: 296, startPoint y: 37, endPoint x: 176, endPoint y: 40, distance: 120.0
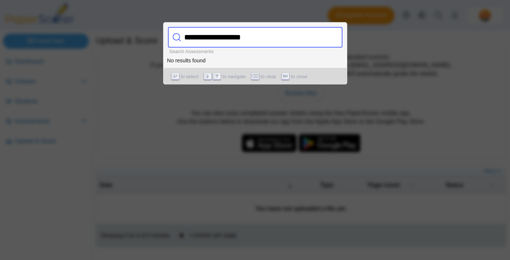
click at [176, 40] on div "**********" at bounding box center [255, 37] width 174 height 21
click at [120, 76] on div at bounding box center [255, 130] width 510 height 260
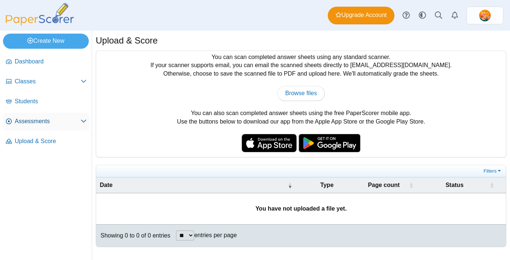
click at [42, 122] on span "Assessments" at bounding box center [48, 121] width 66 height 8
